Goal: Information Seeking & Learning: Learn about a topic

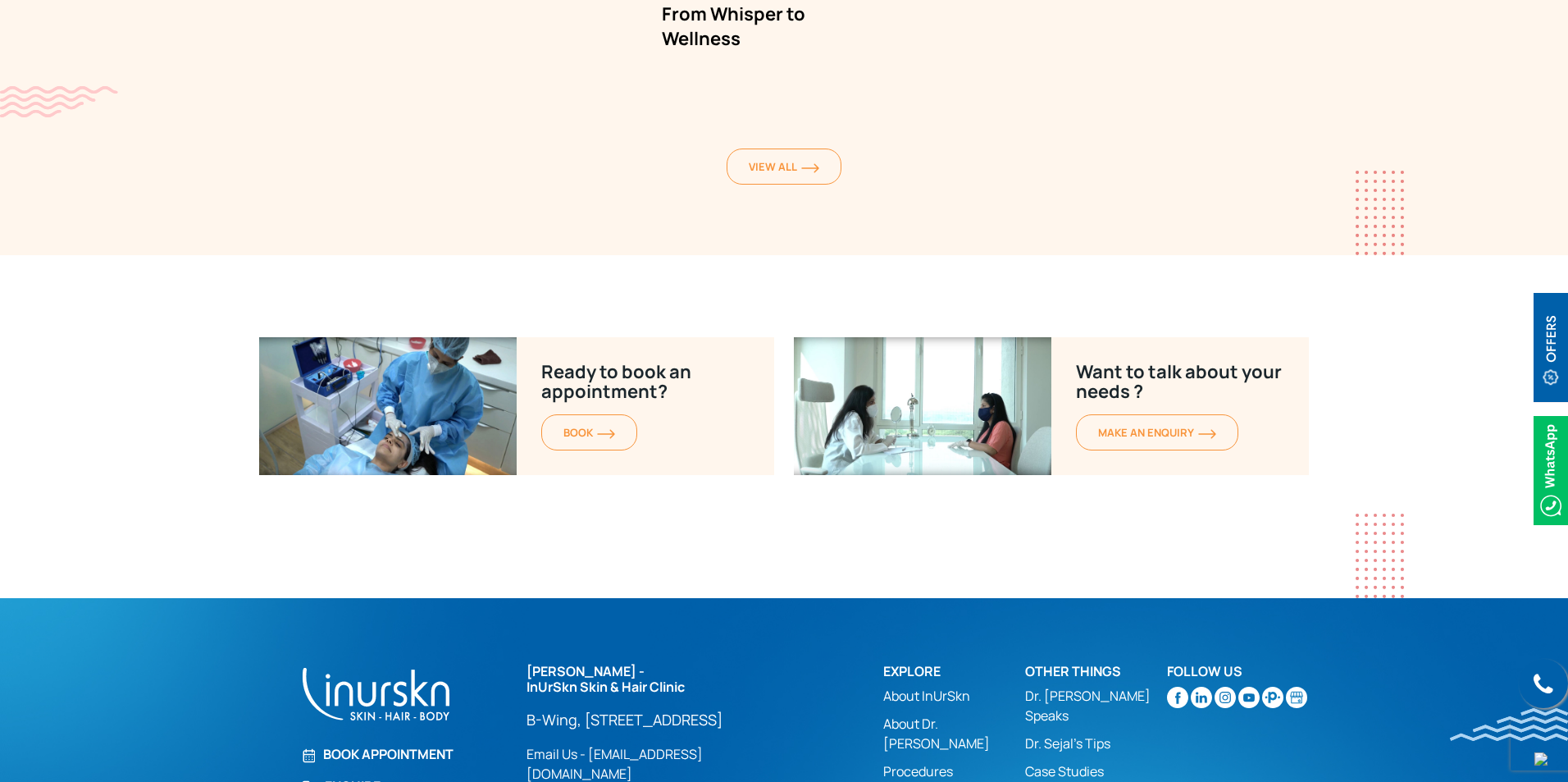
scroll to position [7280, 0]
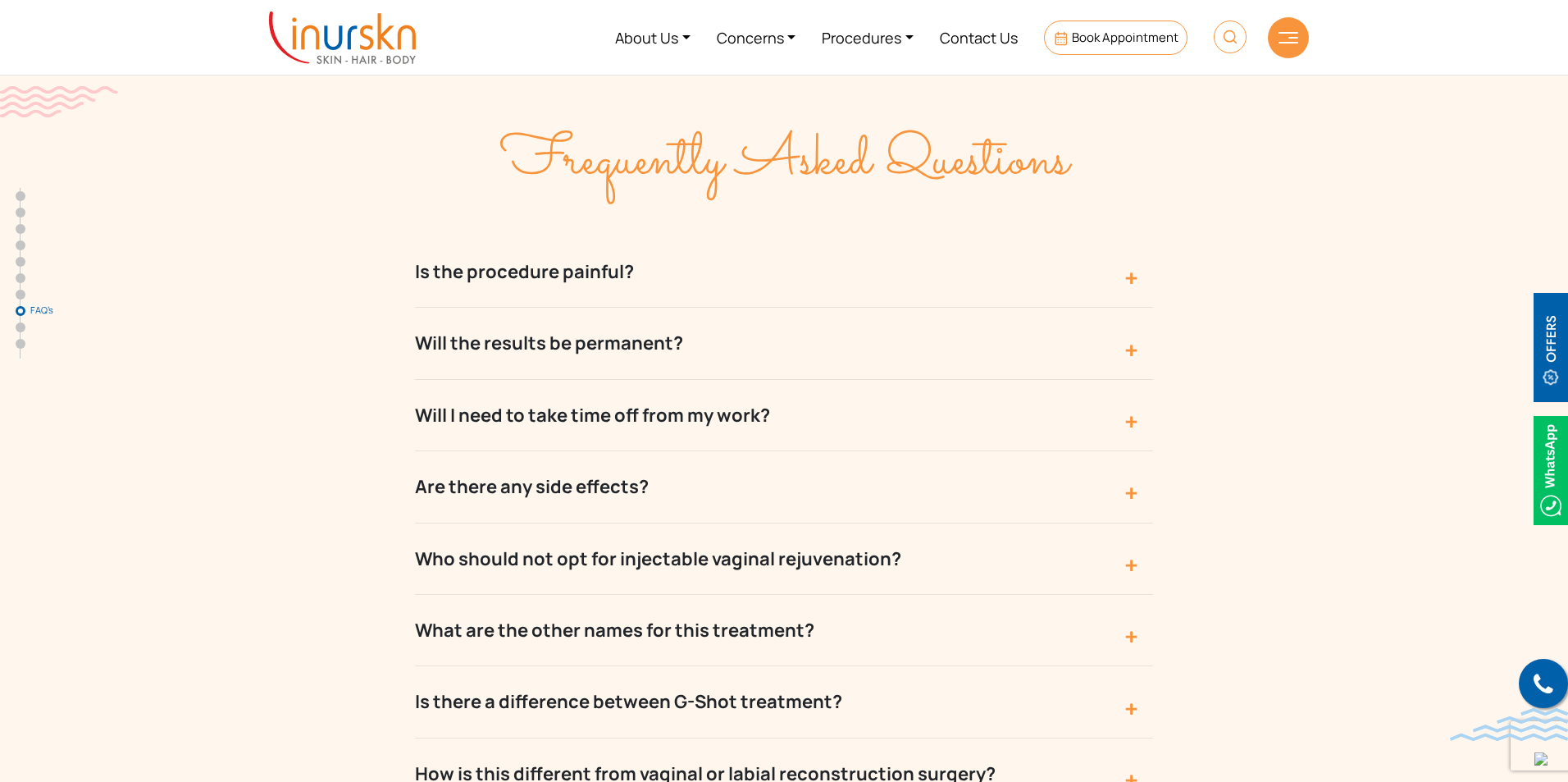
scroll to position [5885, 0]
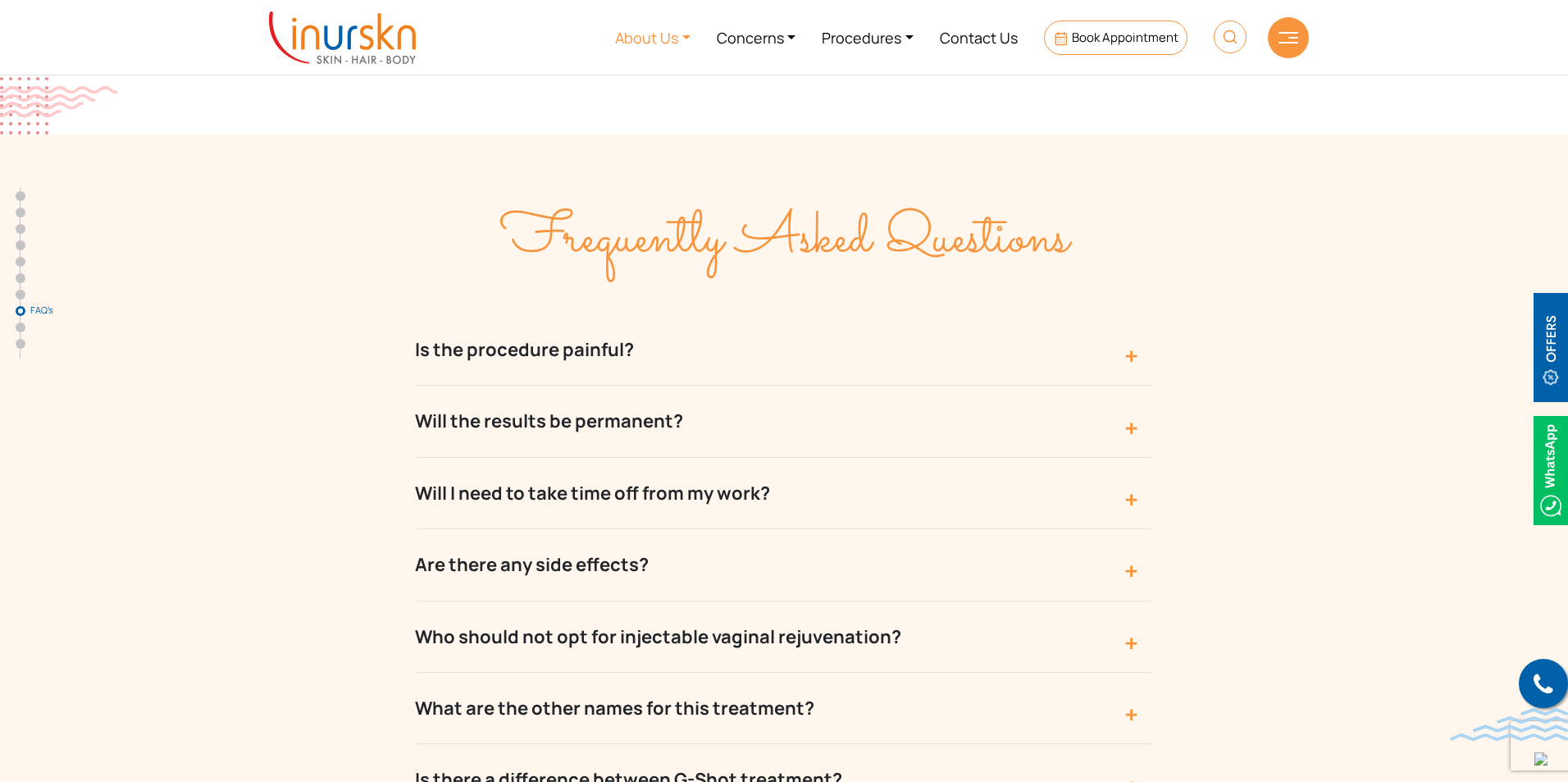
click at [649, 36] on link "About Us" at bounding box center [653, 37] width 101 height 61
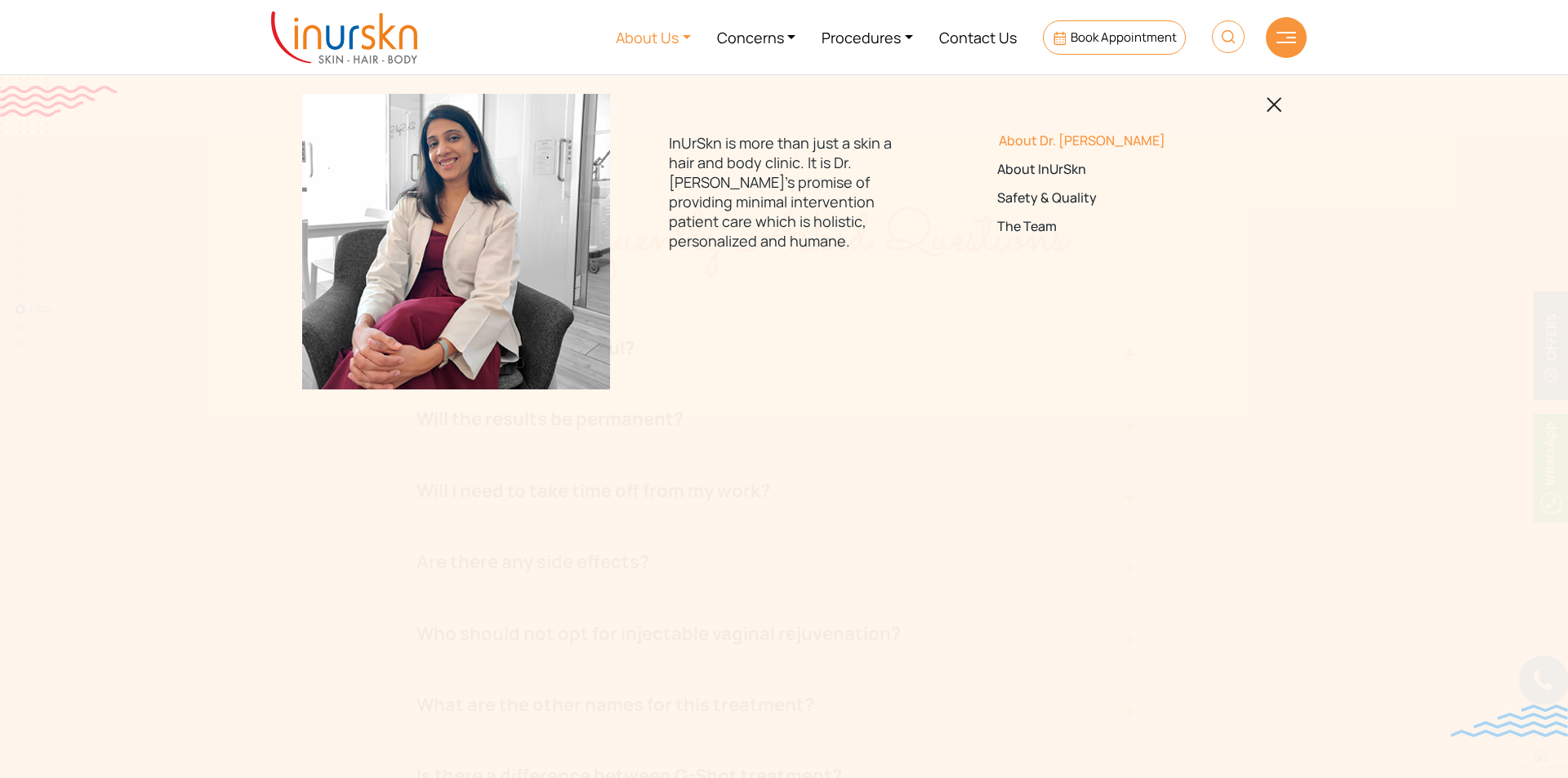
click at [1014, 137] on link "About Dr. [PERSON_NAME]" at bounding box center [1111, 141] width 229 height 16
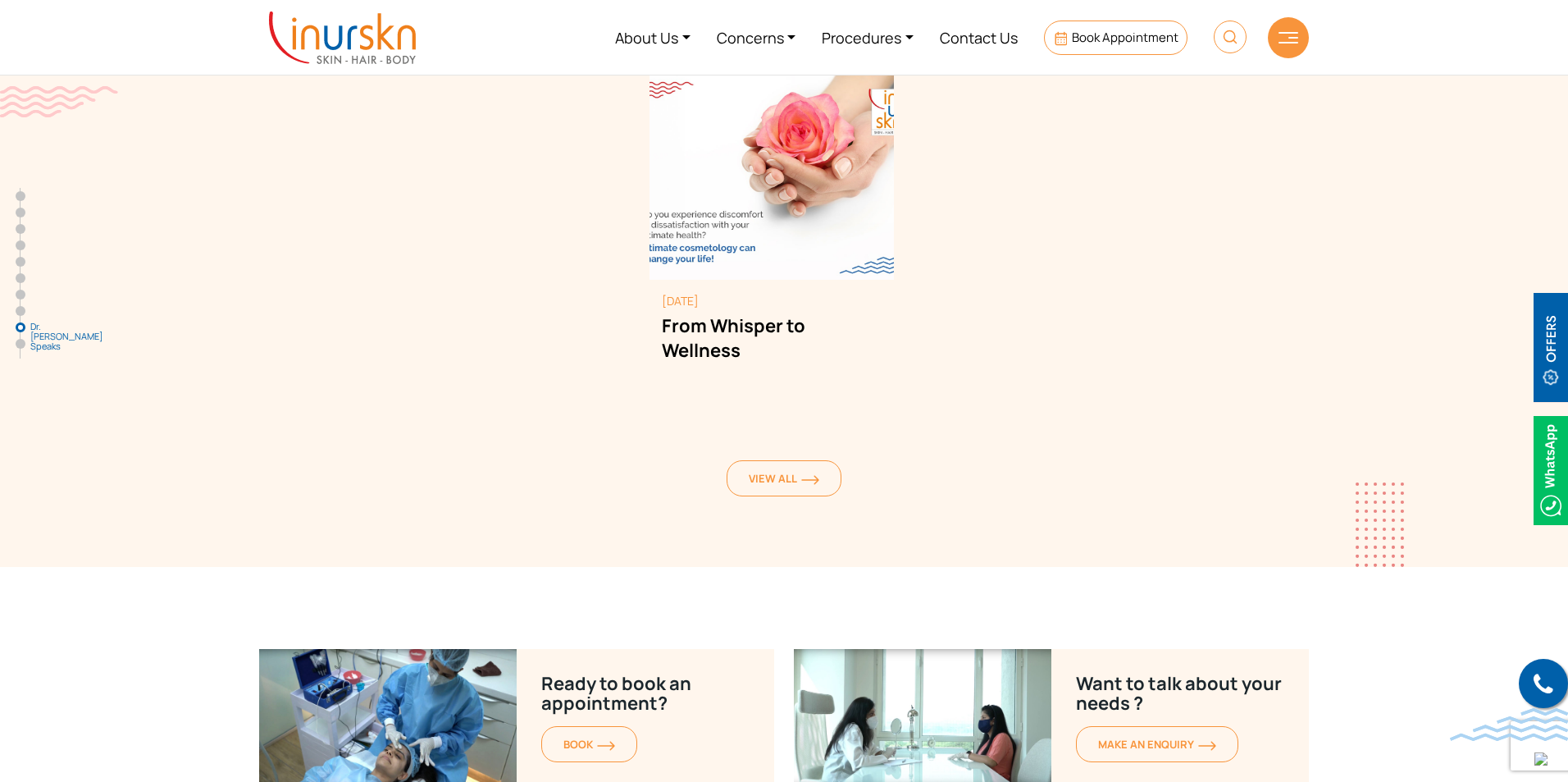
scroll to position [6542, 0]
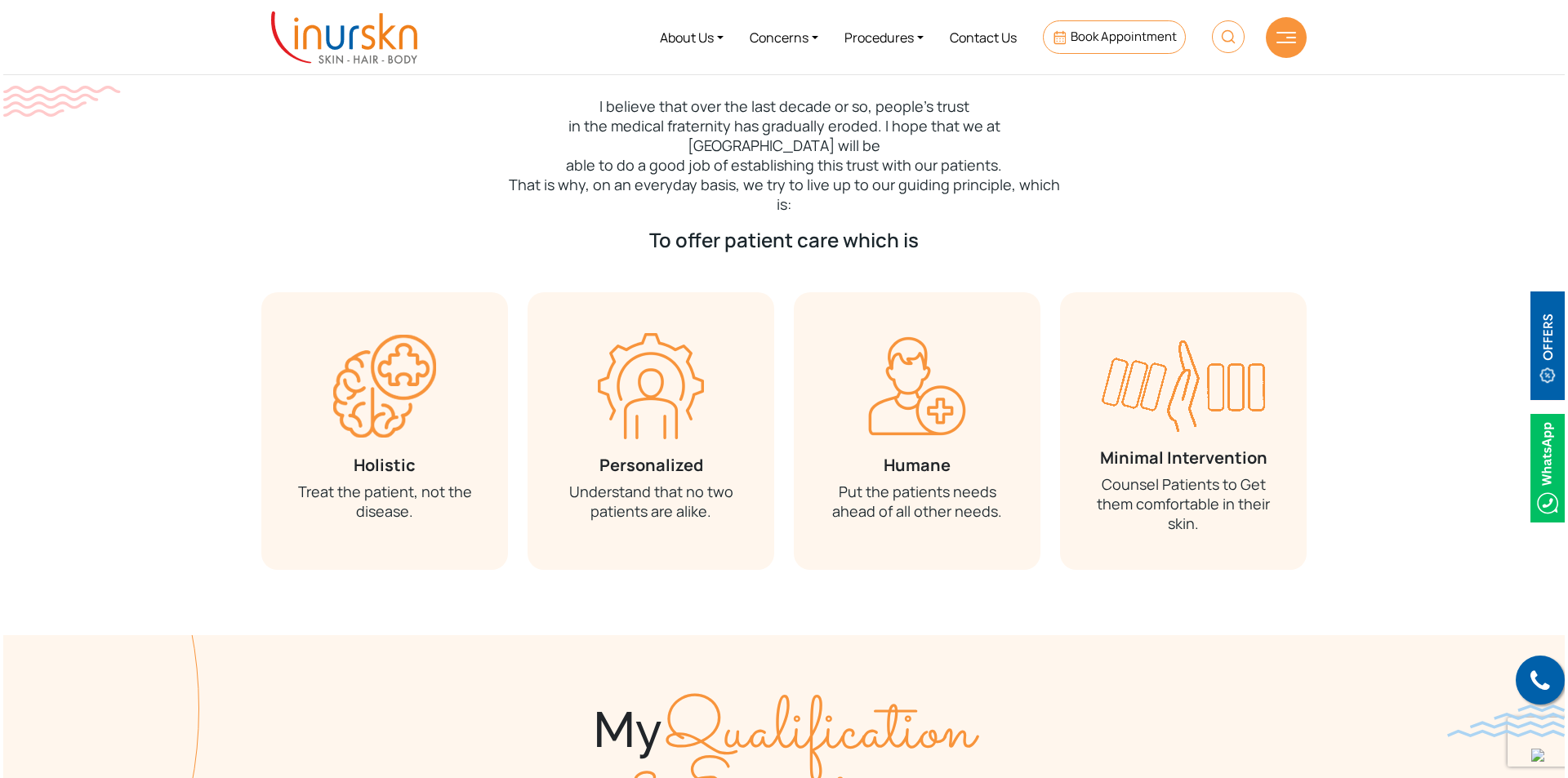
scroll to position [163, 0]
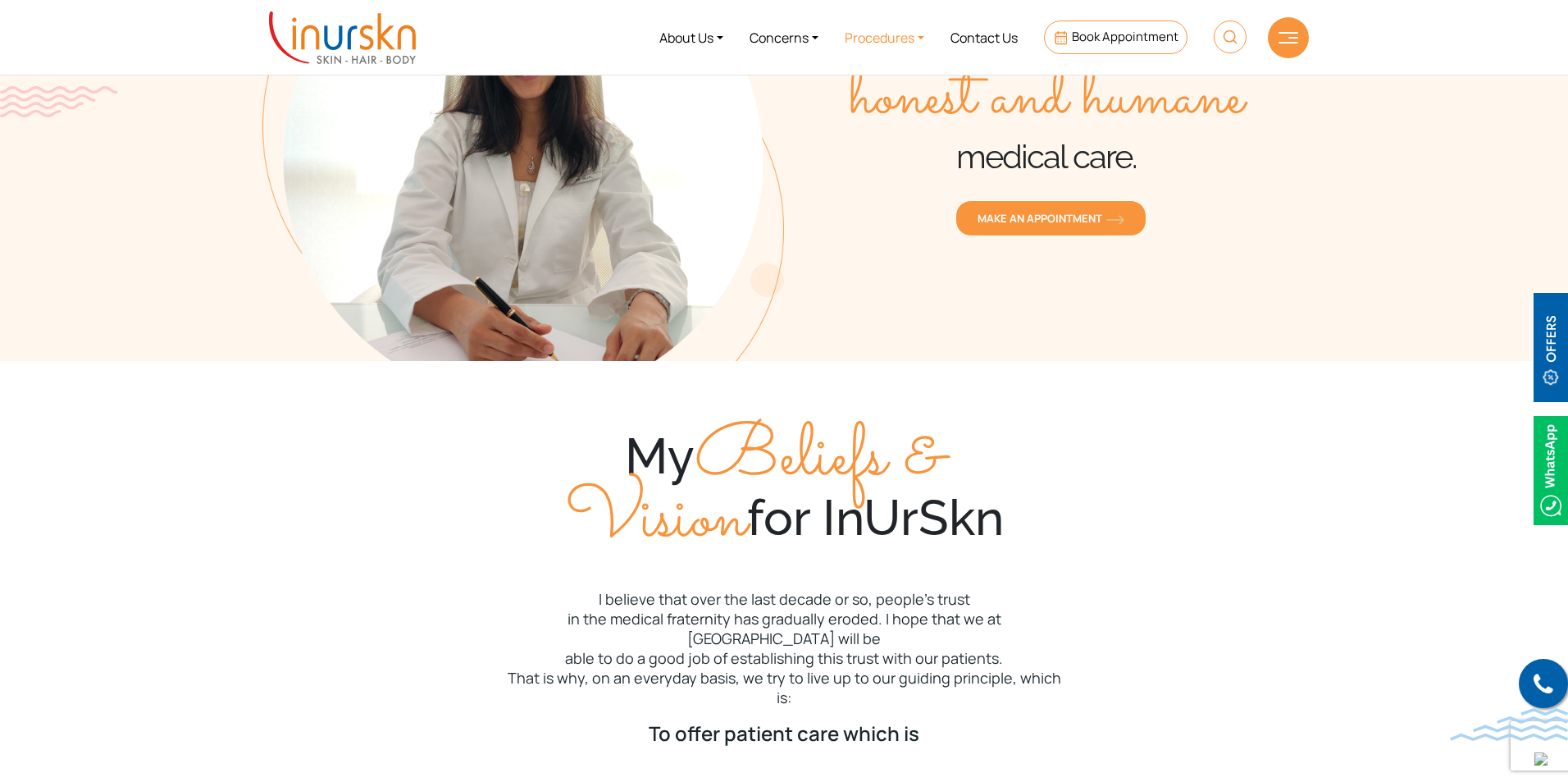
click at [875, 34] on link "Procedures" at bounding box center [884, 37] width 105 height 61
